Goal: Communication & Community: Answer question/provide support

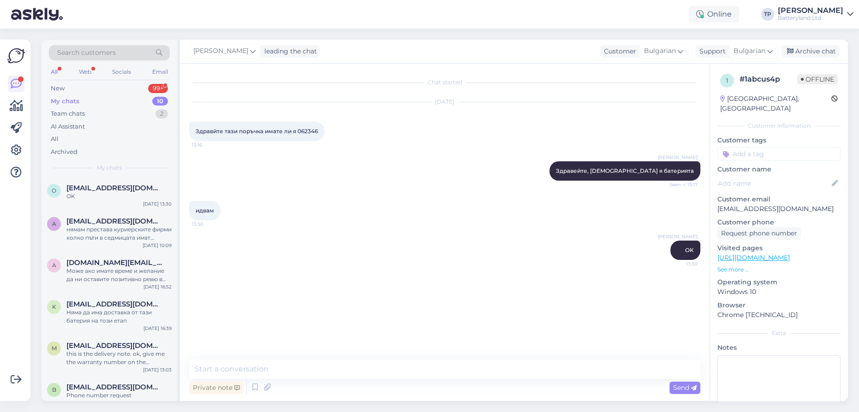
click at [127, 80] on div "Search customers All Web Socials Email New 99+ My chats 10 Team chats 2 AI Assi…" at bounding box center [110, 109] width 136 height 138
click at [89, 72] on div "Web" at bounding box center [85, 72] width 16 height 12
click at [89, 84] on div "New 1" at bounding box center [109, 88] width 121 height 13
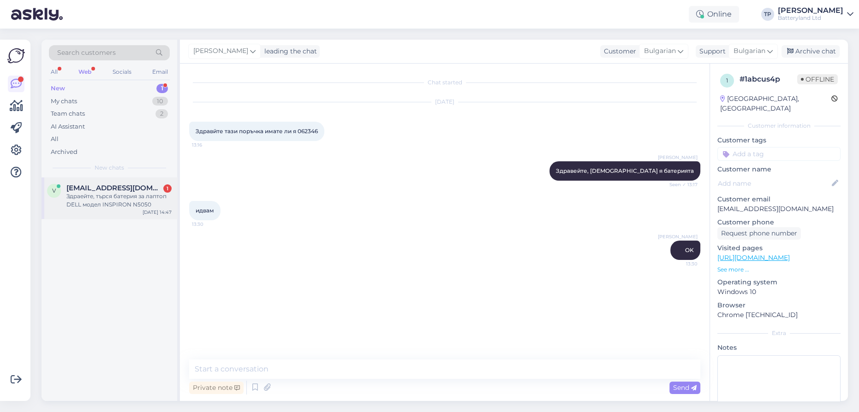
click at [92, 189] on span "[EMAIL_ADDRESS][DOMAIN_NAME]" at bounding box center [114, 188] width 96 height 8
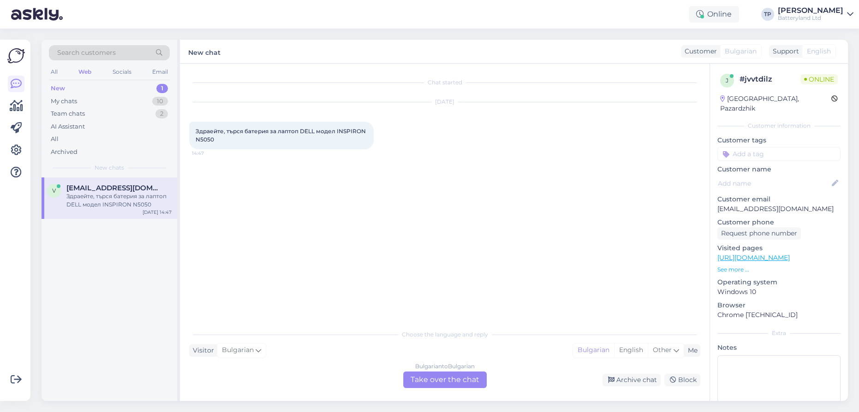
click at [461, 383] on div "Bulgarian to Bulgarian Take over the chat" at bounding box center [444, 380] width 83 height 17
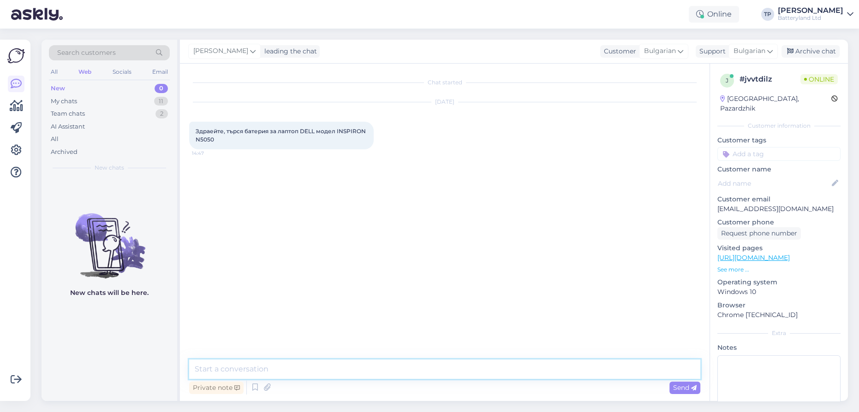
click at [322, 374] on textarea at bounding box center [444, 369] width 511 height 19
type textarea "Z"
type textarea "Здравейте, нека потърся и ще ви пиша обратно"
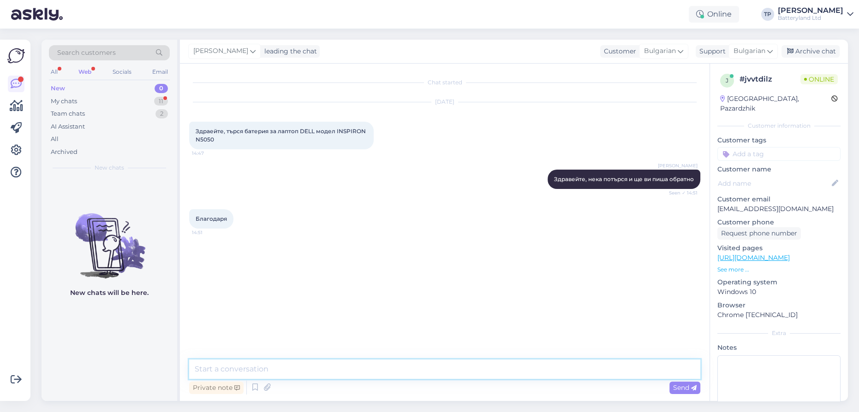
paste textarea "[URL][DOMAIN_NAME]"
type textarea "[URL][DOMAIN_NAME]"
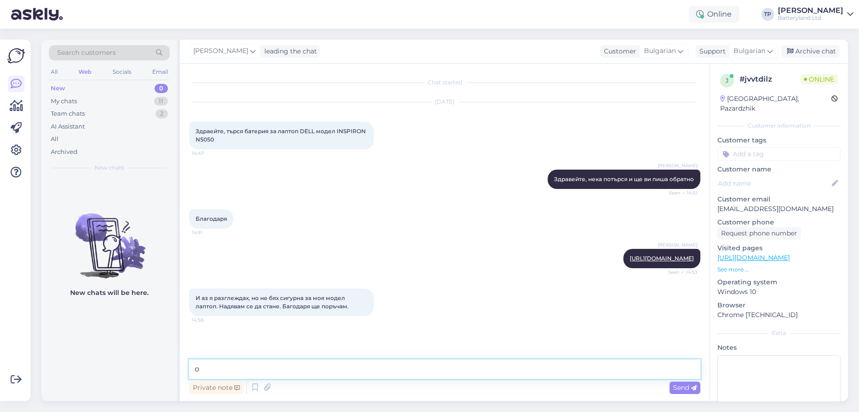
type textarea "ок"
